Goal: Task Accomplishment & Management: Manage account settings

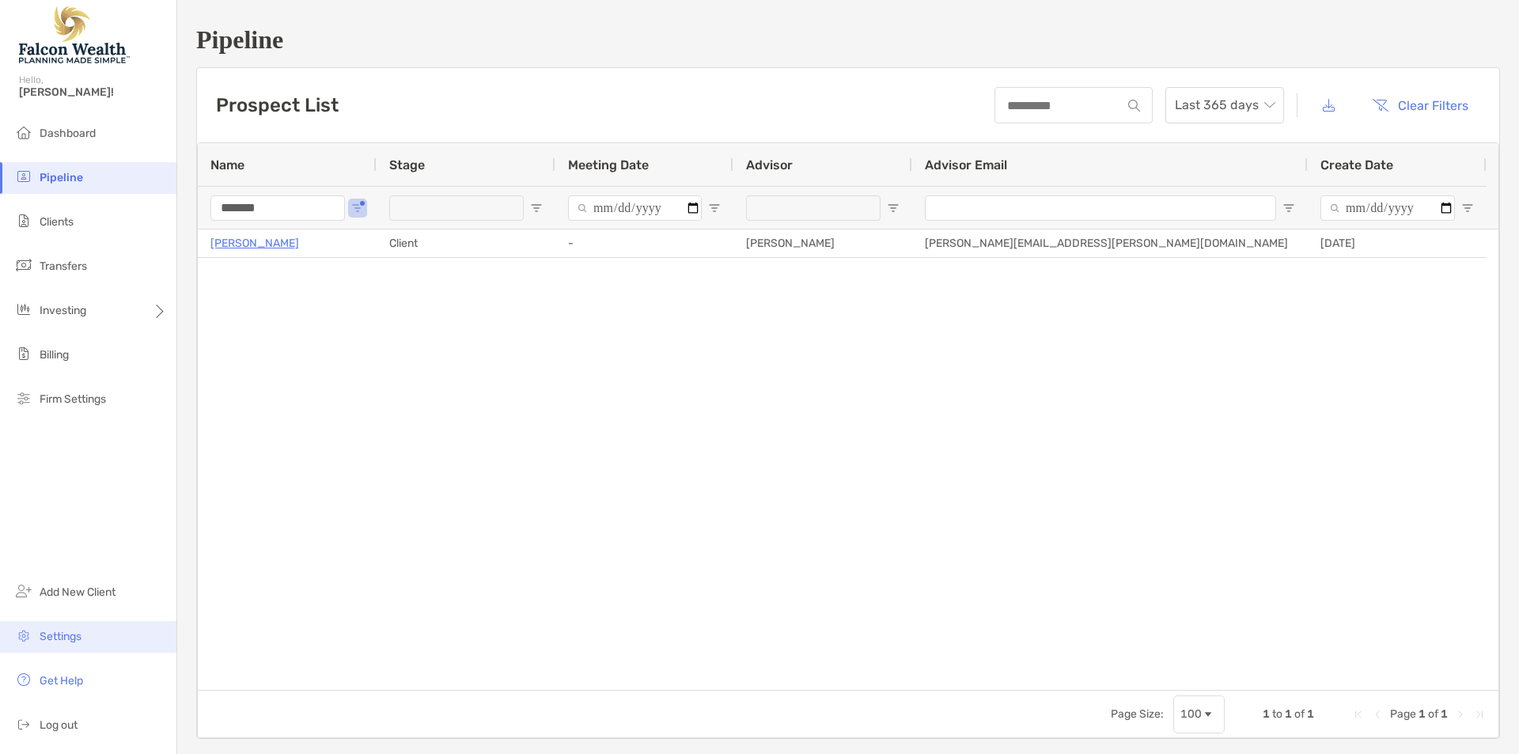
click at [80, 630] on span "Settings" at bounding box center [61, 636] width 42 height 13
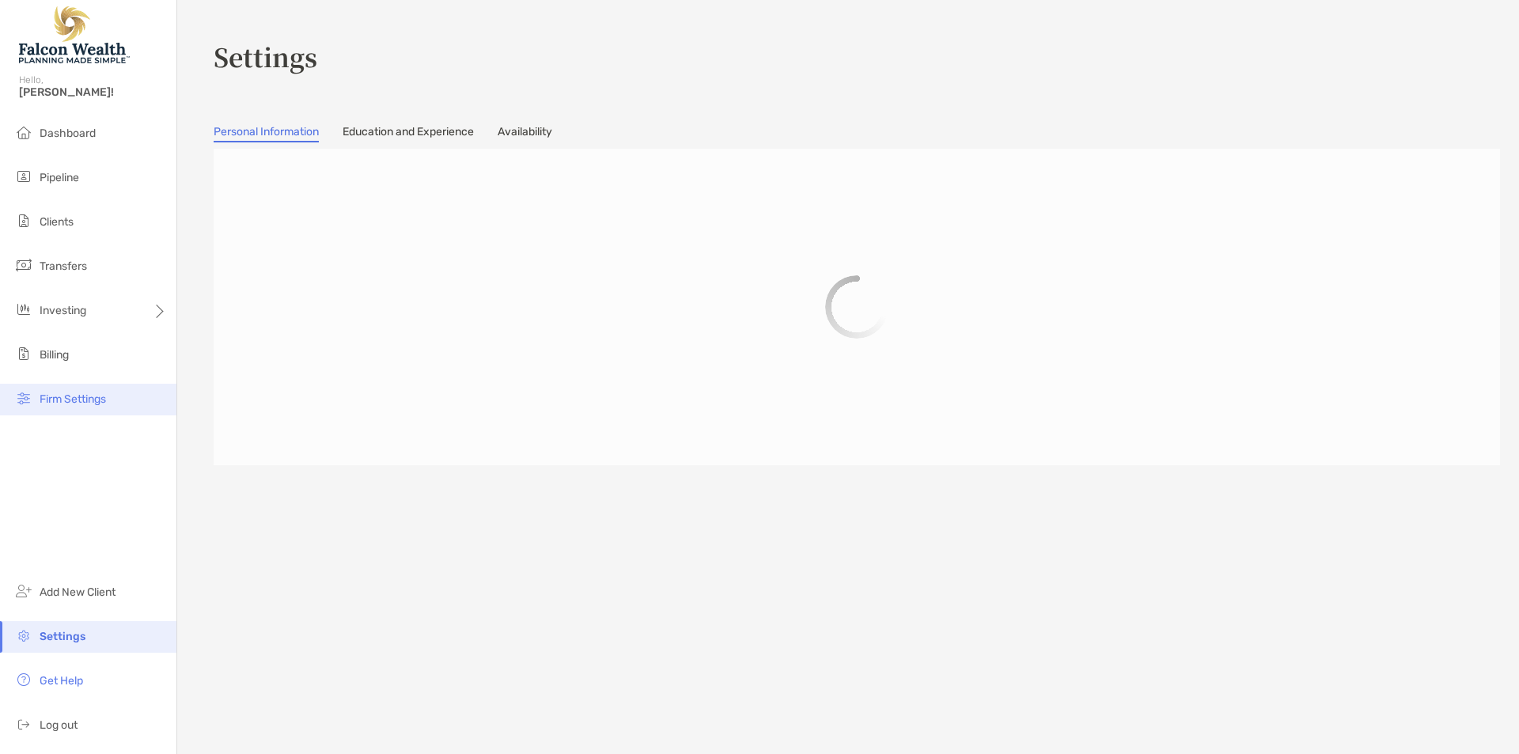
click at [79, 398] on span "Firm Settings" at bounding box center [73, 398] width 66 height 13
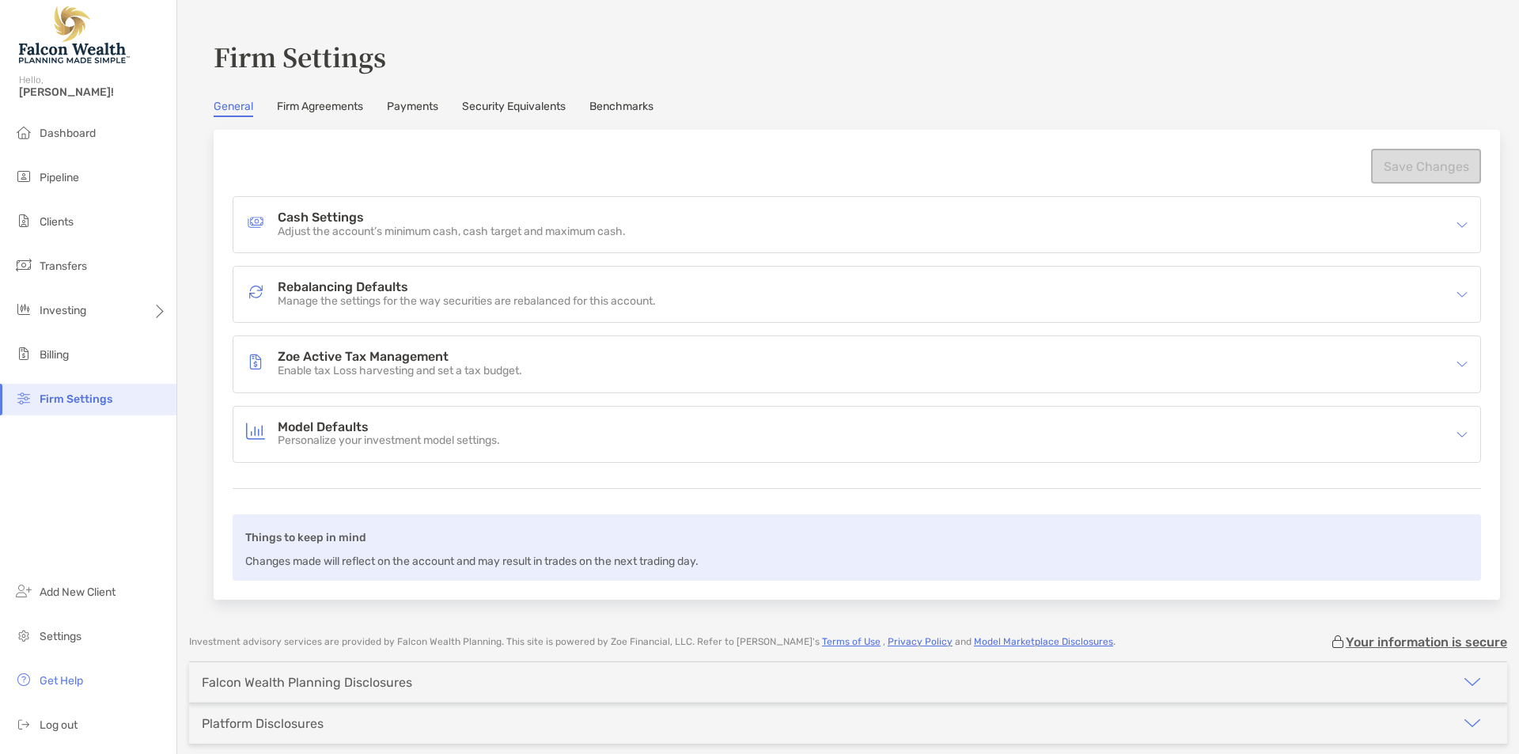
click at [308, 108] on link "Firm Agreements" at bounding box center [320, 108] width 86 height 17
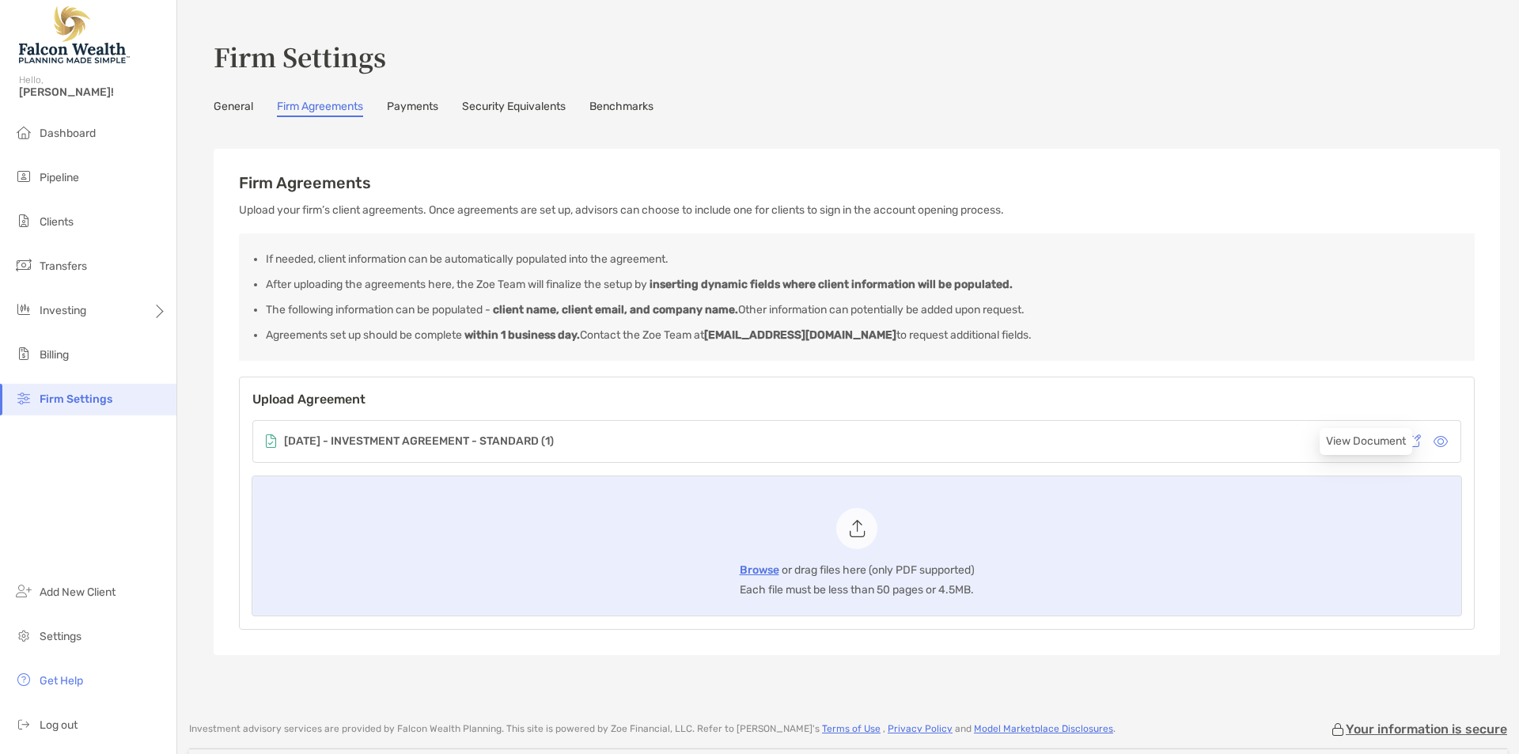
click at [1434, 438] on icon at bounding box center [1441, 441] width 14 height 13
click at [348, 105] on link "Firm Agreements" at bounding box center [320, 108] width 86 height 17
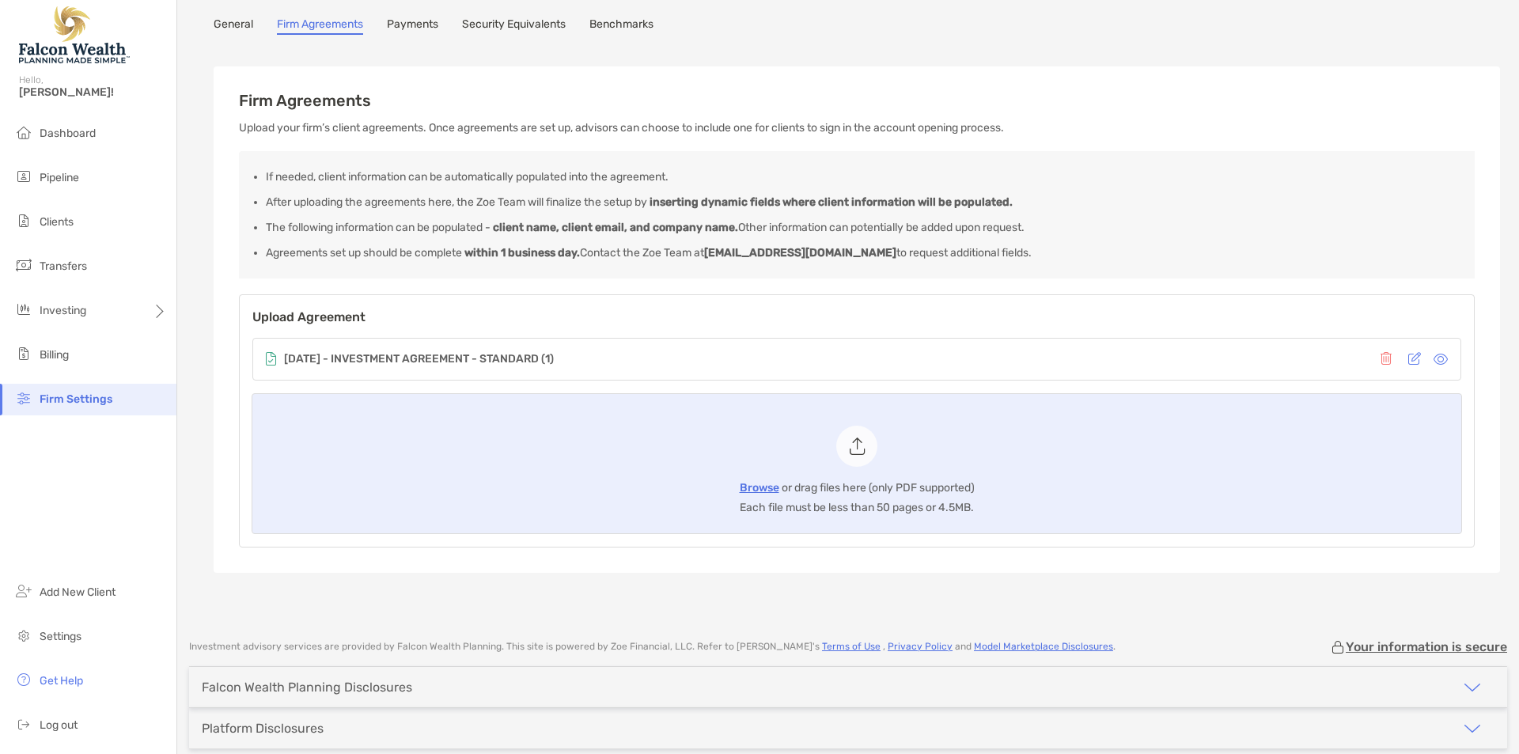
scroll to position [153, 0]
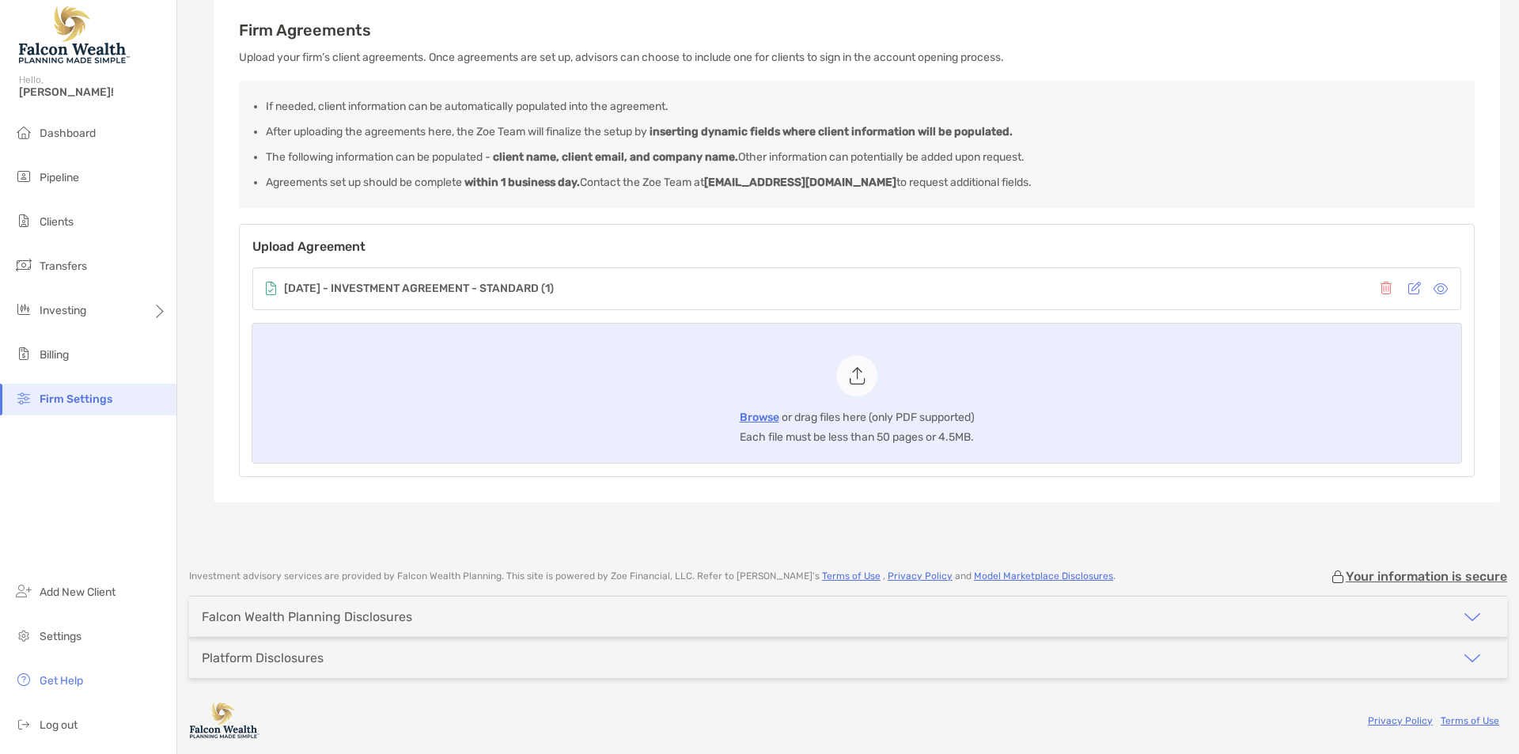
click at [1434, 286] on icon at bounding box center [1441, 288] width 14 height 13
